Goal: Task Accomplishment & Management: Manage account settings

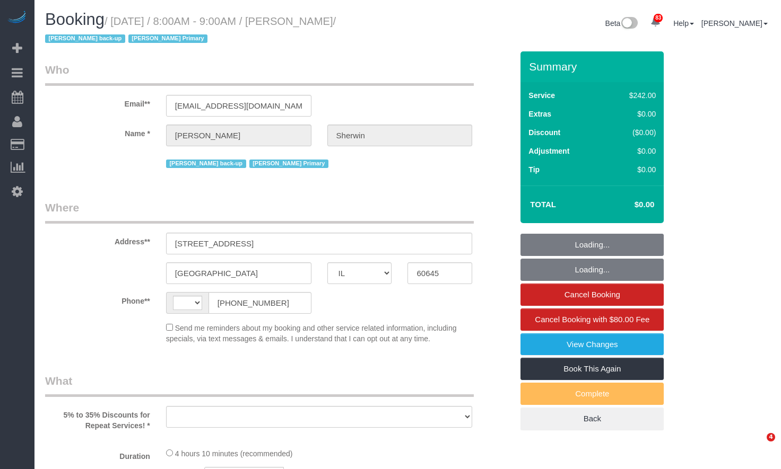
select select "IL"
select select "string:[GEOGRAPHIC_DATA]"
select select "object:576"
select select "string:fspay-1b9bae1d-b286-4cfe-ad7b-20e7f337b957"
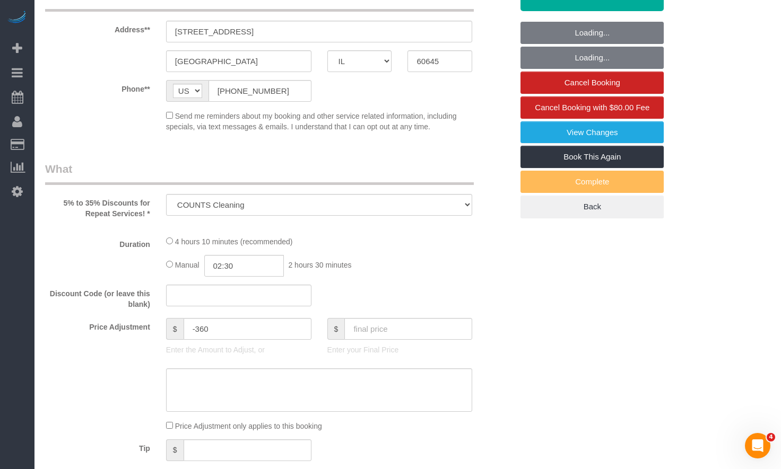
select select "number:1"
select select "number:58"
select select "number:139"
select select "number:104"
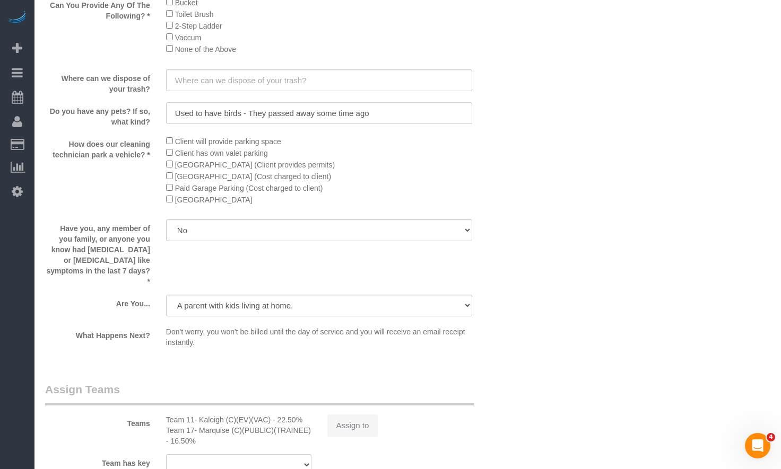
select select "512"
select select "3"
select select "5"
select select "spot1"
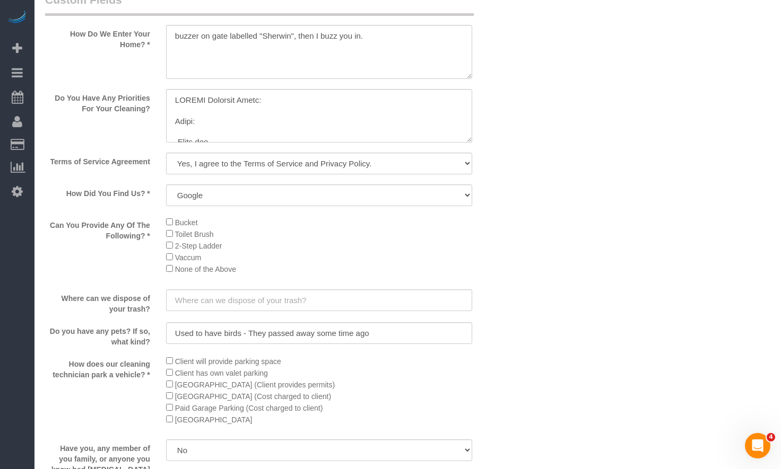
select select "object:1299"
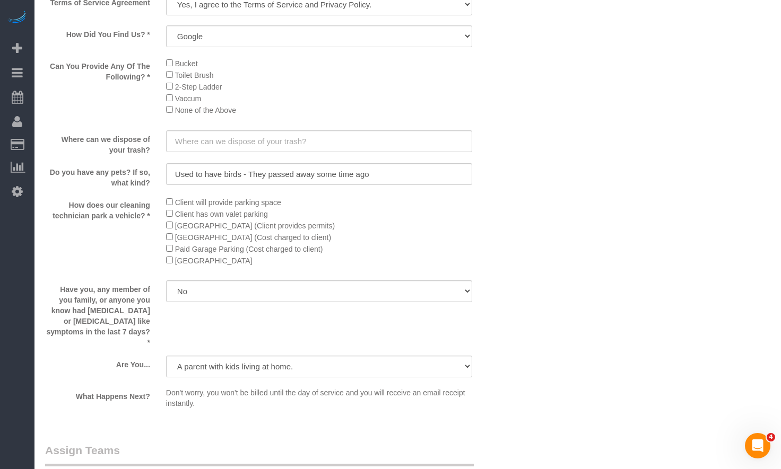
select select "3"
select select "5"
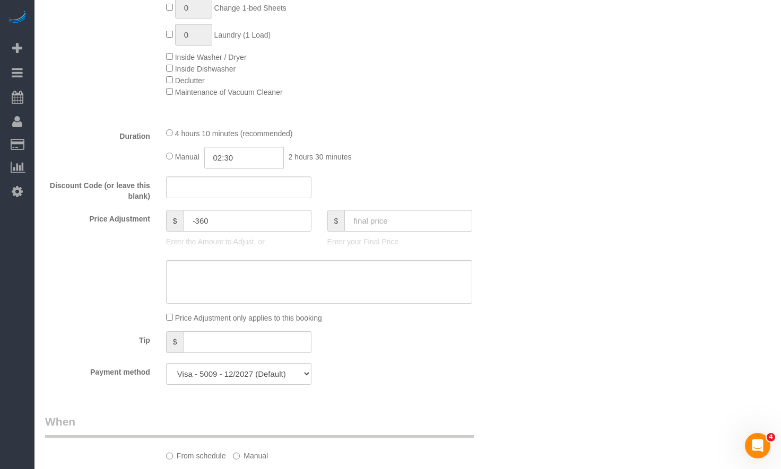
scroll to position [827, 0]
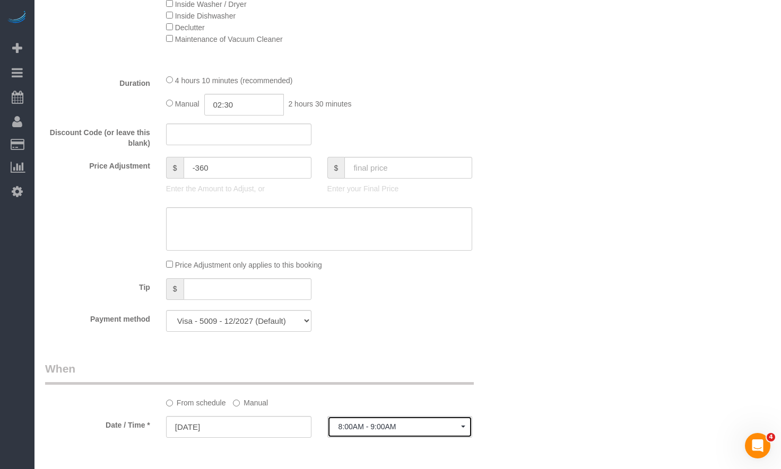
click at [364, 428] on span "8:00AM - 9:00AM" at bounding box center [399, 427] width 123 height 8
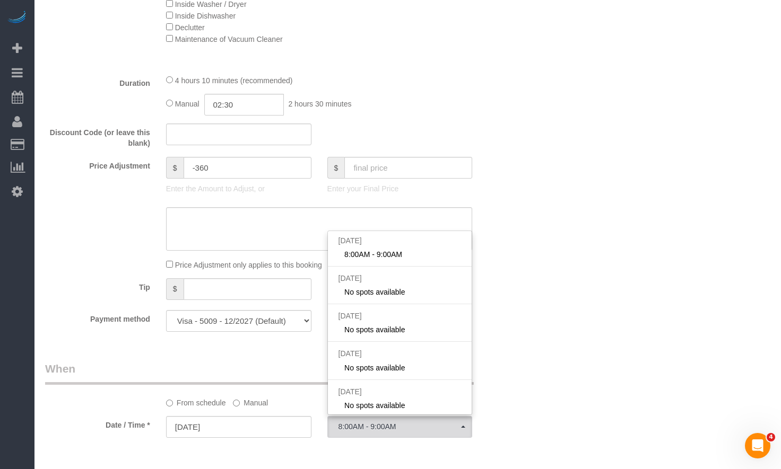
click at [567, 274] on div "Who Email** [EMAIL_ADDRESS][DOMAIN_NAME] Name * [PERSON_NAME][GEOGRAPHIC_DATA] …" at bounding box center [407, 357] width 725 height 2267
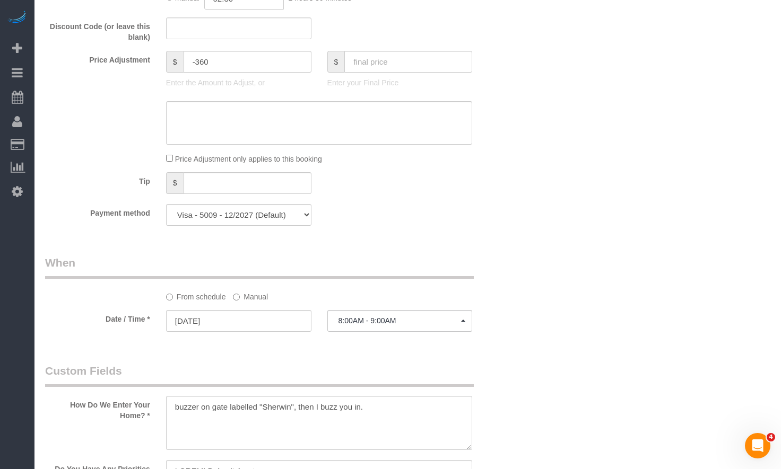
scroll to position [986, 0]
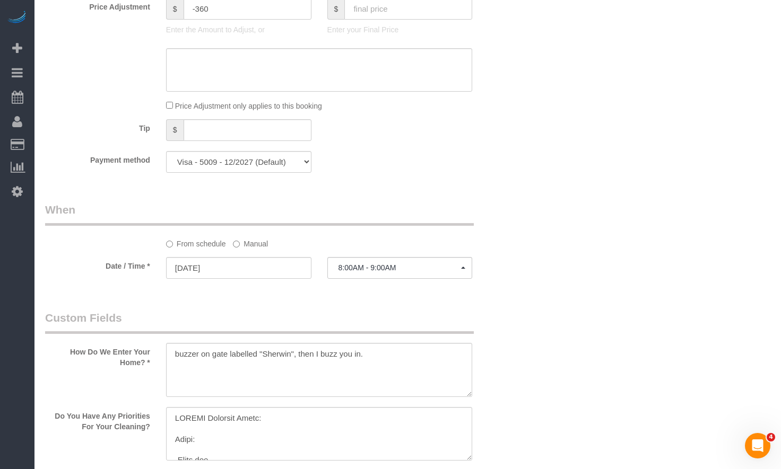
click at [247, 246] on label "Manual" at bounding box center [250, 242] width 35 height 14
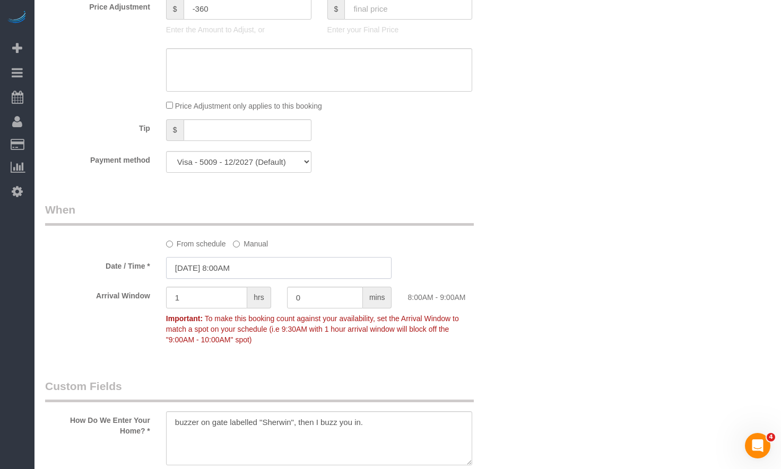
click at [248, 272] on input "[DATE] 8:00AM" at bounding box center [279, 268] width 226 height 22
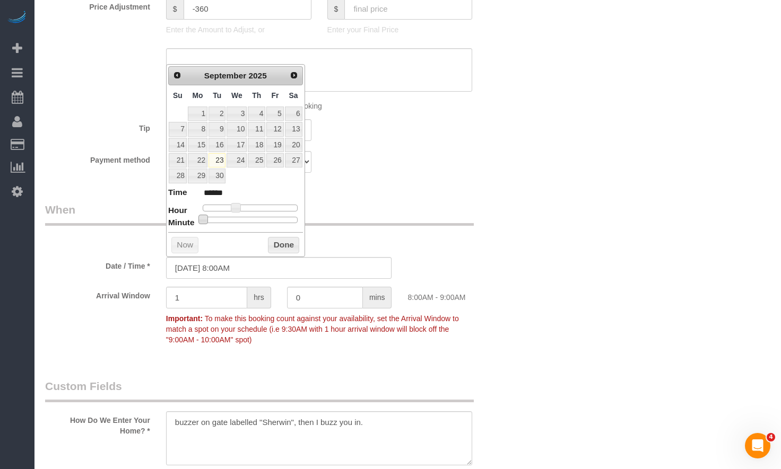
type input "[DATE] 8:05AM"
type input "******"
type input "[DATE] 8:10AM"
type input "******"
type input "[DATE] 8:15AM"
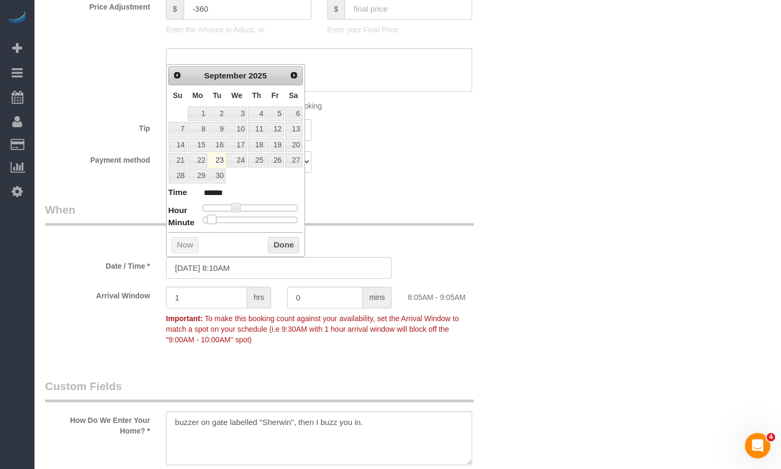
type input "******"
type input "[DATE] 8:20AM"
type input "******"
type input "[DATE] 8:25AM"
type input "******"
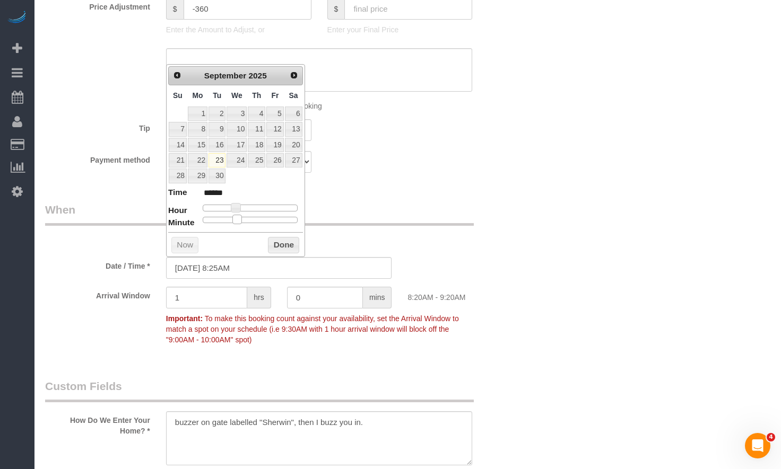
type input "[DATE] 8:30AM"
type input "******"
drag, startPoint x: 215, startPoint y: 220, endPoint x: 260, endPoint y: 228, distance: 45.8
click at [260, 228] on div "Prev Next [DATE] Su Mo Tu We Th Fr Sa 1 2 3 4 5 6 7 8 9 10 11 12 13 14 15 16 17…" at bounding box center [235, 160] width 139 height 193
click at [279, 245] on button "Done" at bounding box center [283, 245] width 31 height 17
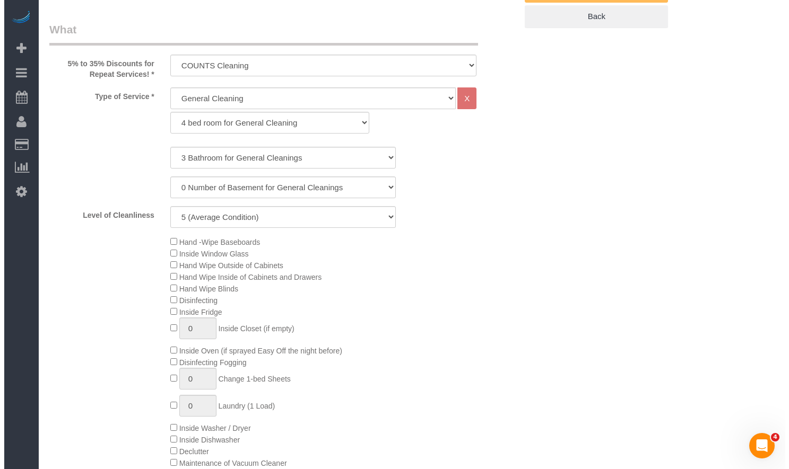
scroll to position [0, 0]
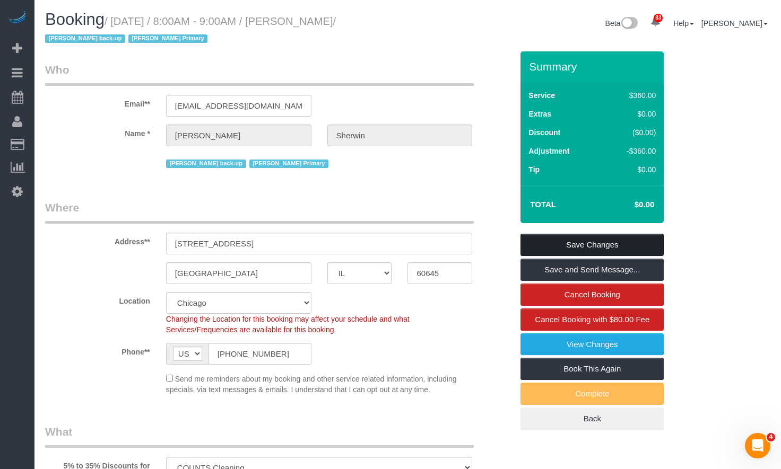
click at [610, 243] on link "Save Changes" at bounding box center [591, 245] width 143 height 22
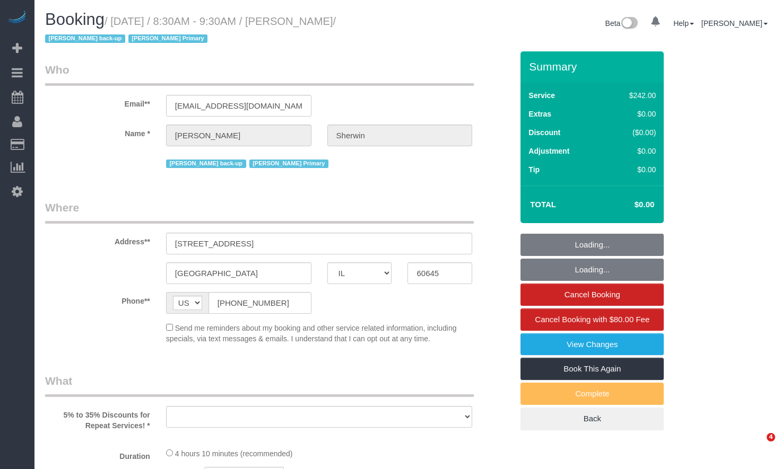
select select "IL"
select select "string:fspay-1b9bae1d-b286-4cfe-ad7b-20e7f337b957"
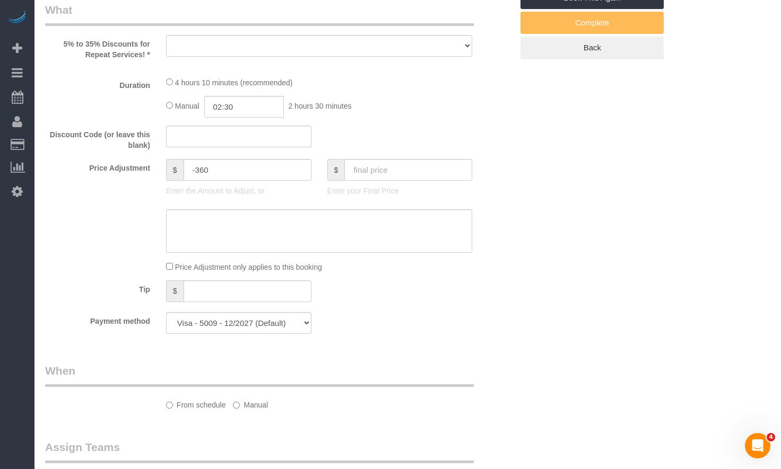
select select "512"
select select "3"
select select "5"
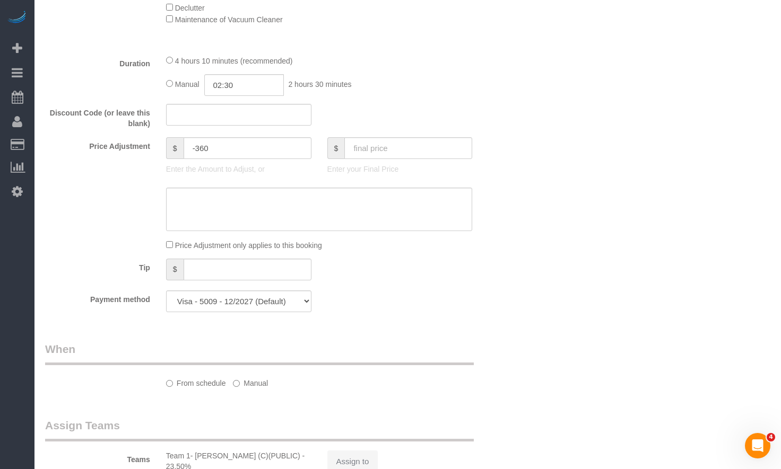
select select "object:1283"
select select "number:1"
select select "number:58"
select select "number:139"
select select "number:104"
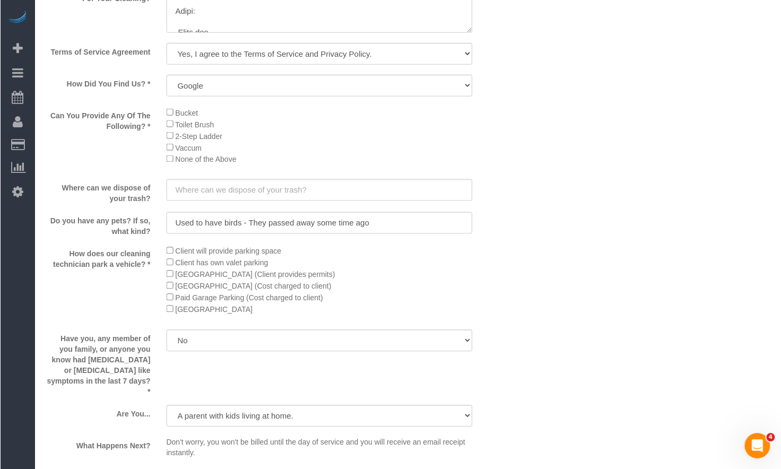
scroll to position [1536, 0]
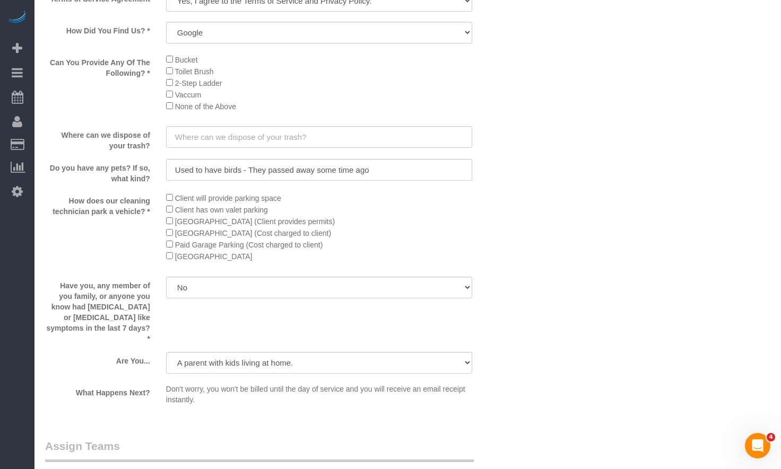
select select "object:1302"
select select "3"
select select "5"
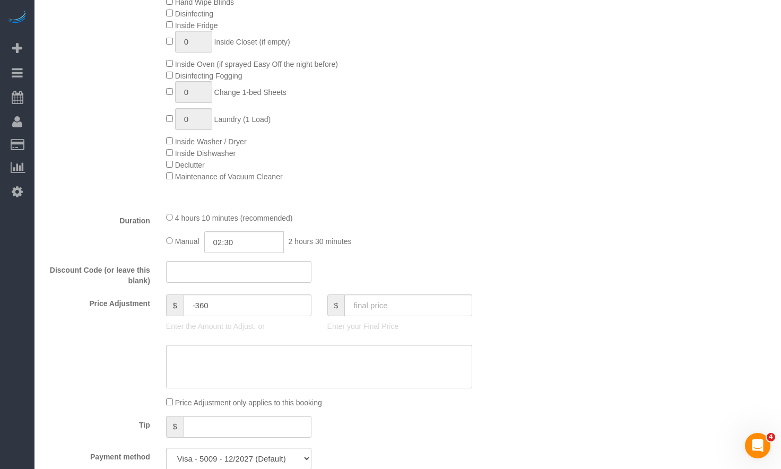
scroll to position [1008, 0]
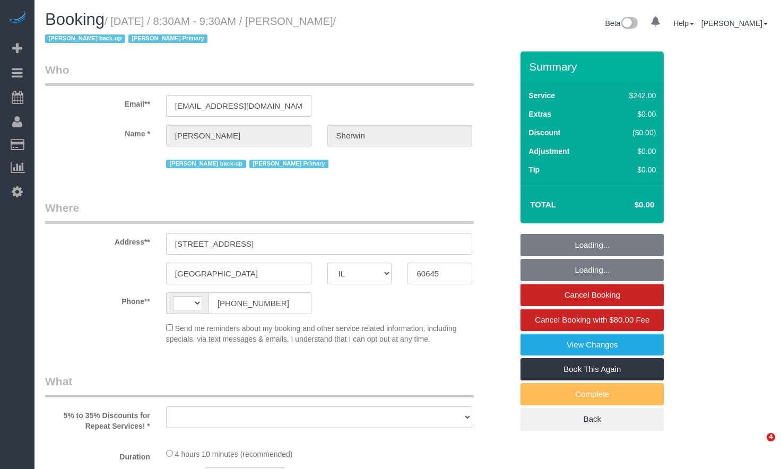
select select "IL"
select select "string:[GEOGRAPHIC_DATA]"
select select "string:fspay-1b9bae1d-b286-4cfe-ad7b-20e7f337b957"
select select "object:821"
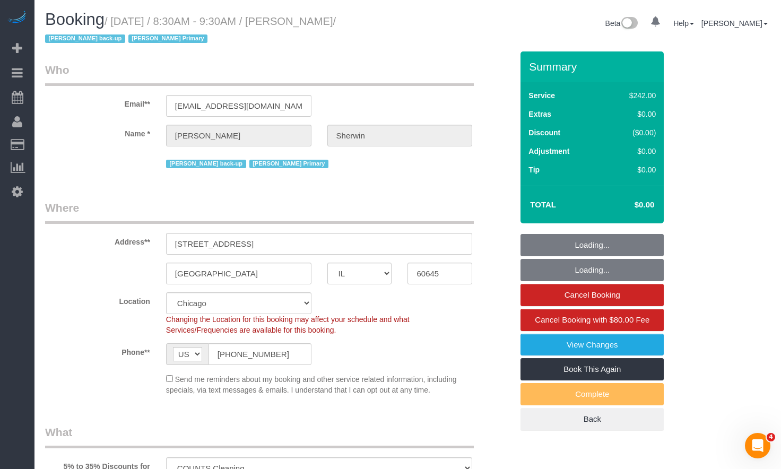
select select "512"
select select "3"
select select "5"
select select "number:1"
select select "number:58"
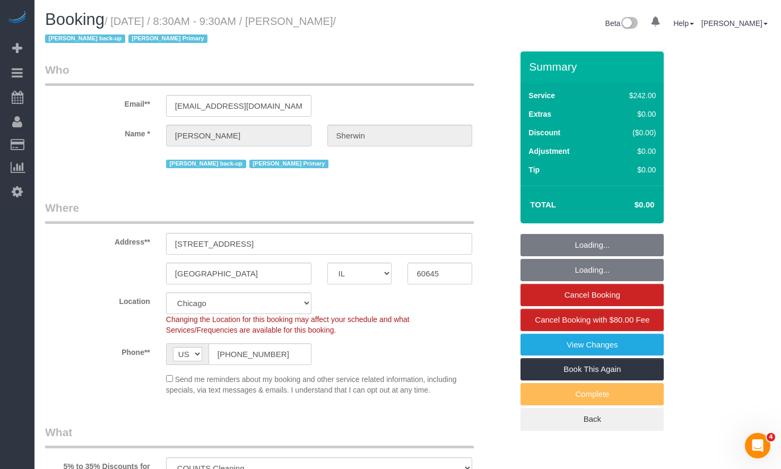
select select "number:139"
select select "number:104"
select select "object:1302"
select select "3"
select select "5"
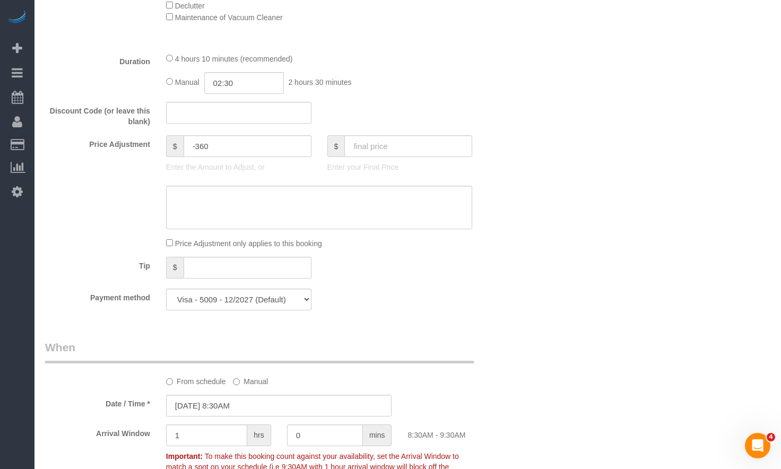
scroll to position [902, 0]
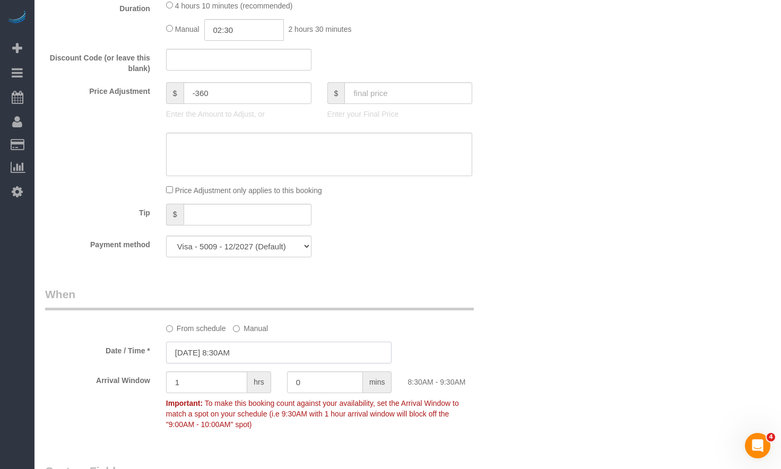
click at [262, 354] on input "[DATE] 8:30AM" at bounding box center [279, 353] width 226 height 22
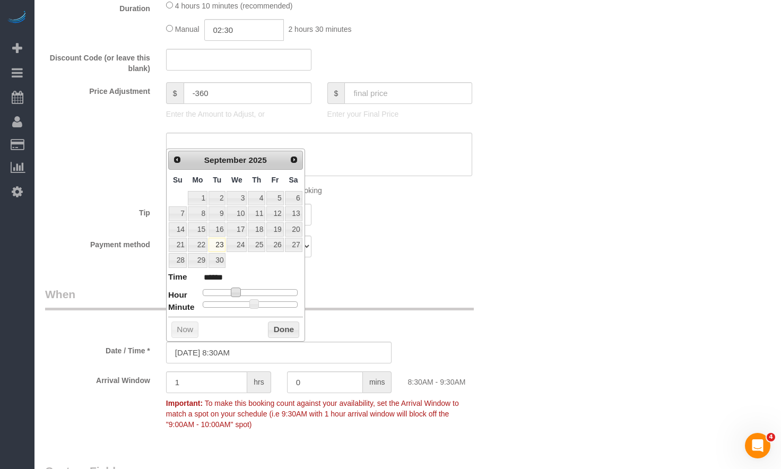
type input "09/23/2025 9:30AM"
type input "******"
type input "09/23/2025 10:30AM"
type input "*******"
drag, startPoint x: 238, startPoint y: 293, endPoint x: 248, endPoint y: 293, distance: 10.6
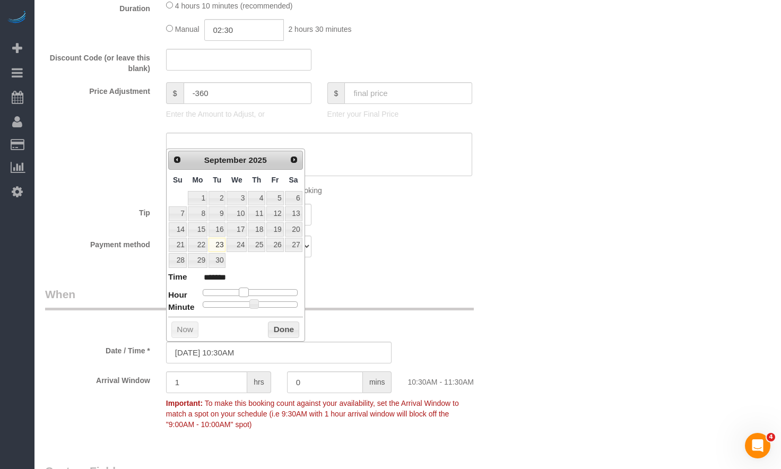
click at [248, 293] on span at bounding box center [244, 293] width 10 height 10
type input "09/23/2025 9:30AM"
type input "******"
type input "[DATE] 8:30AM"
type input "******"
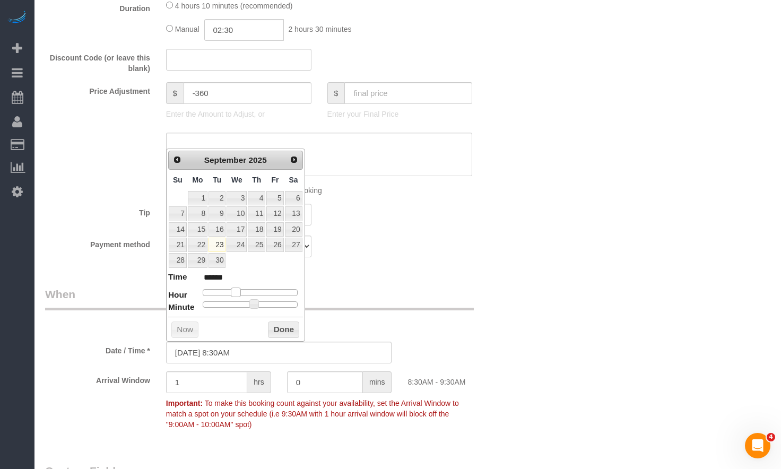
type input "09/23/2025 9:30AM"
type input "******"
drag, startPoint x: 244, startPoint y: 294, endPoint x: 239, endPoint y: 295, distance: 5.4
click at [239, 295] on span at bounding box center [240, 293] width 10 height 10
type input "09/23/2025 9:25AM"
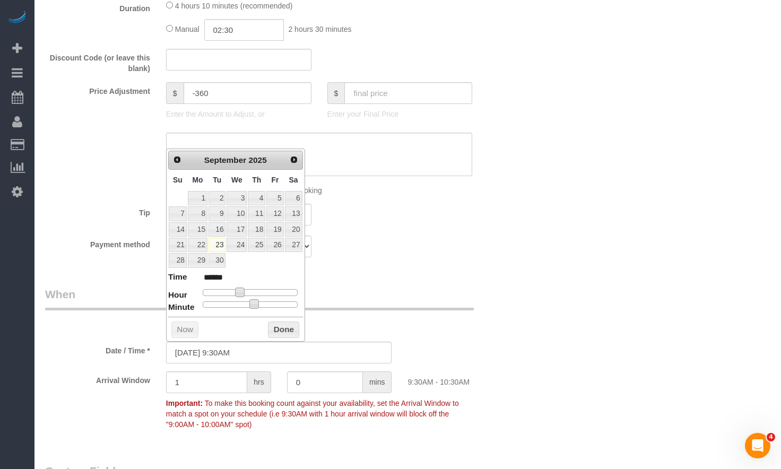
type input "******"
type input "09/23/2025 9:20AM"
type input "******"
type input "09/23/2025 9:15AM"
type input "******"
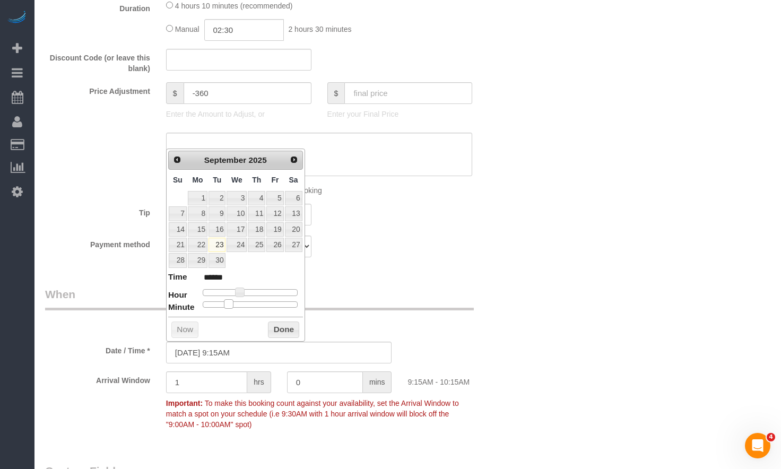
type input "09/23/2025 9:10AM"
type input "******"
type input "09/23/2025 9:05AM"
type input "******"
type input "09/23/2025 9:00AM"
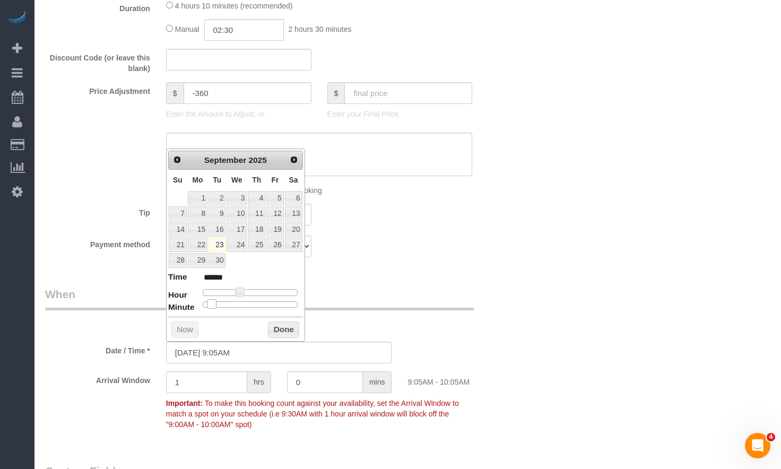
type input "******"
drag, startPoint x: 255, startPoint y: 305, endPoint x: 220, endPoint y: 297, distance: 35.9
click at [205, 305] on span at bounding box center [203, 304] width 10 height 10
click at [613, 215] on div "Who Email** [EMAIL_ADDRESS][DOMAIN_NAME] Name * [PERSON_NAME][GEOGRAPHIC_DATA] …" at bounding box center [407, 308] width 725 height 2316
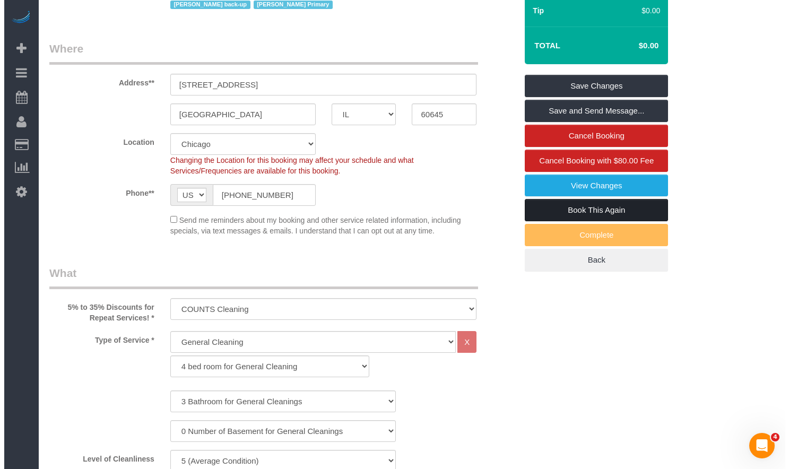
scroll to position [0, 0]
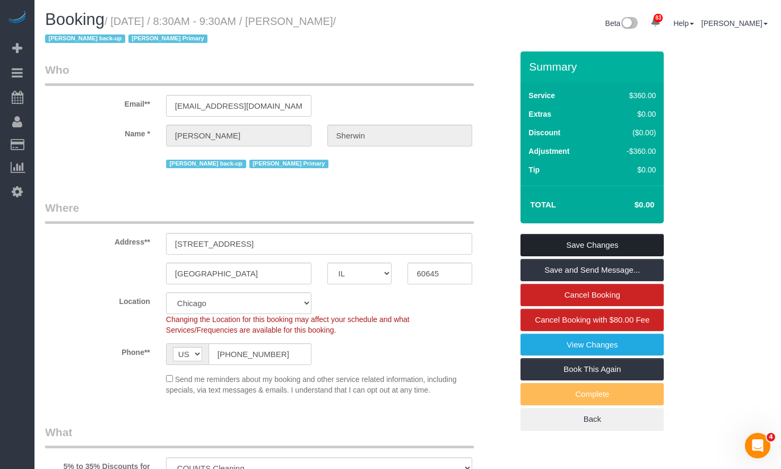
click at [577, 238] on link "Save Changes" at bounding box center [591, 245] width 143 height 22
